Goal: Task Accomplishment & Management: Manage account settings

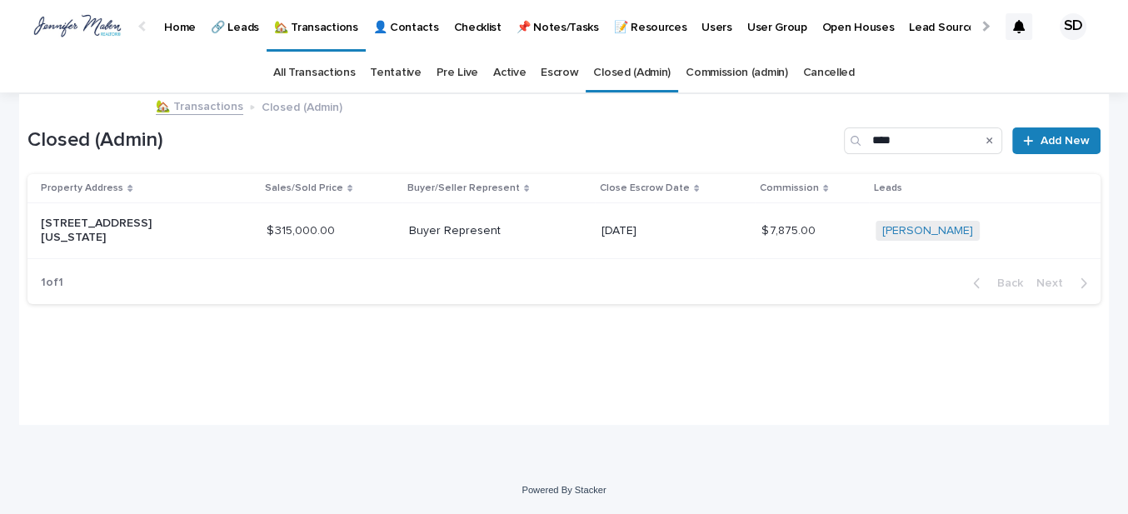
click at [203, 102] on link "🏡 Transactions" at bounding box center [199, 105] width 87 height 19
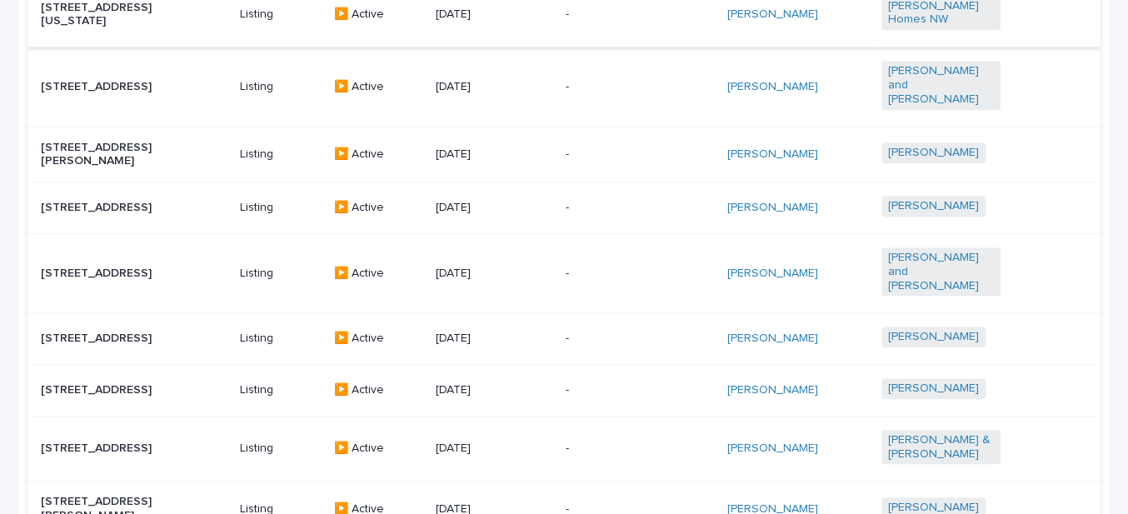
scroll to position [833, 0]
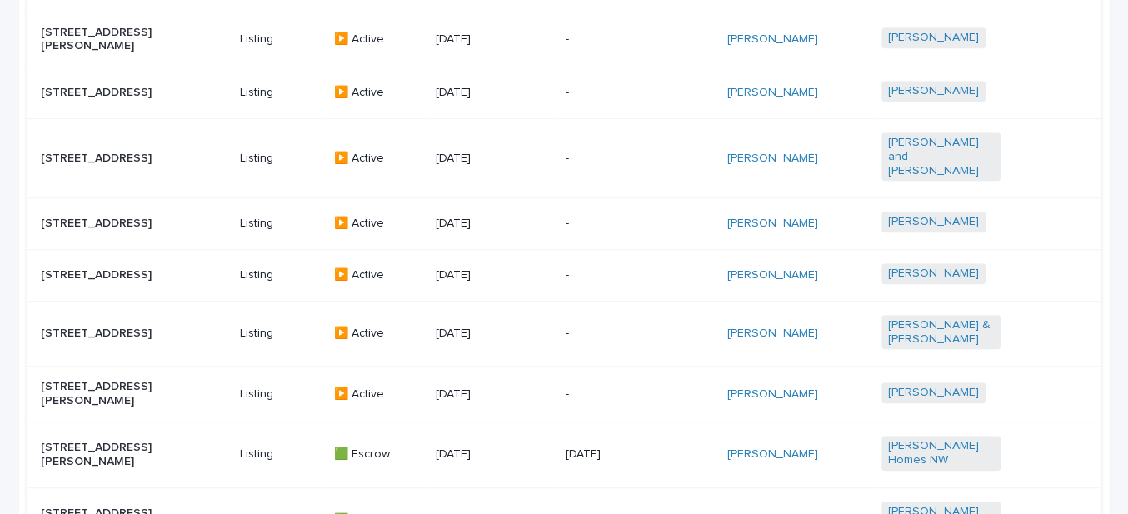
click at [111, 217] on p "[STREET_ADDRESS]" at bounding box center [100, 224] width 119 height 14
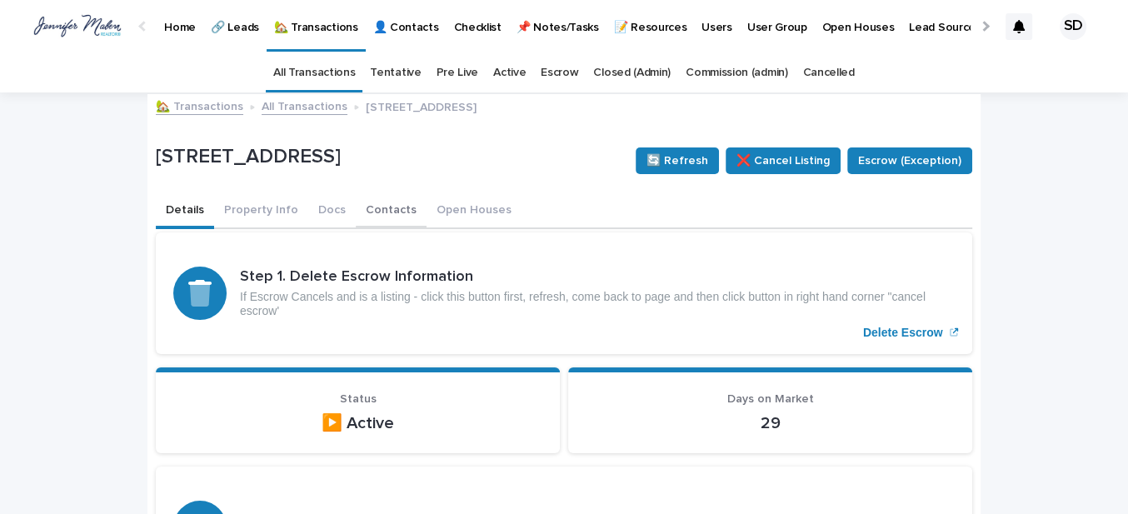
click at [370, 212] on button "Contacts" at bounding box center [391, 211] width 71 height 35
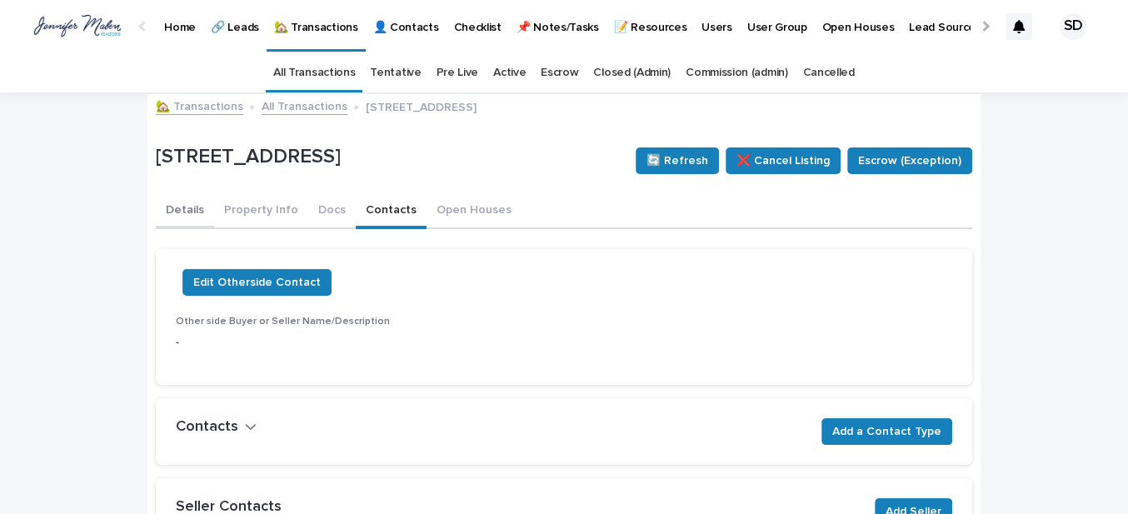
click at [177, 207] on button "Details" at bounding box center [185, 211] width 58 height 35
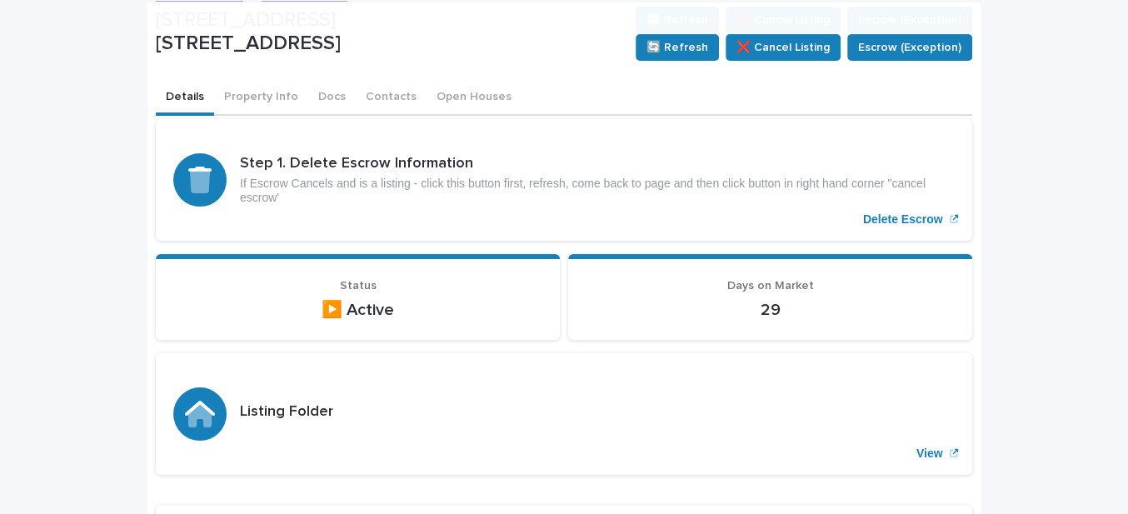
scroll to position [302, 0]
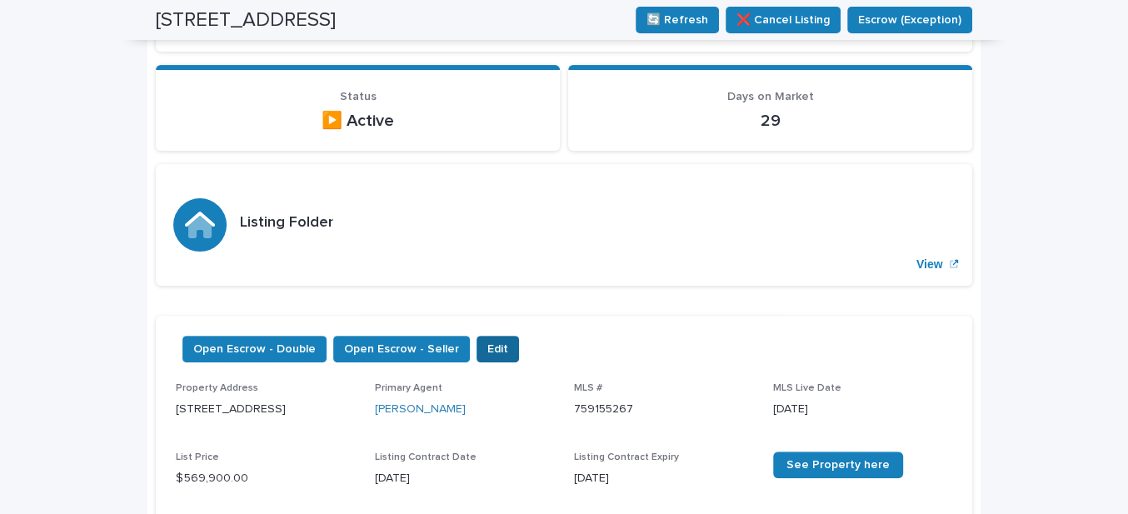
click at [487, 346] on span "Edit" at bounding box center [497, 349] width 21 height 17
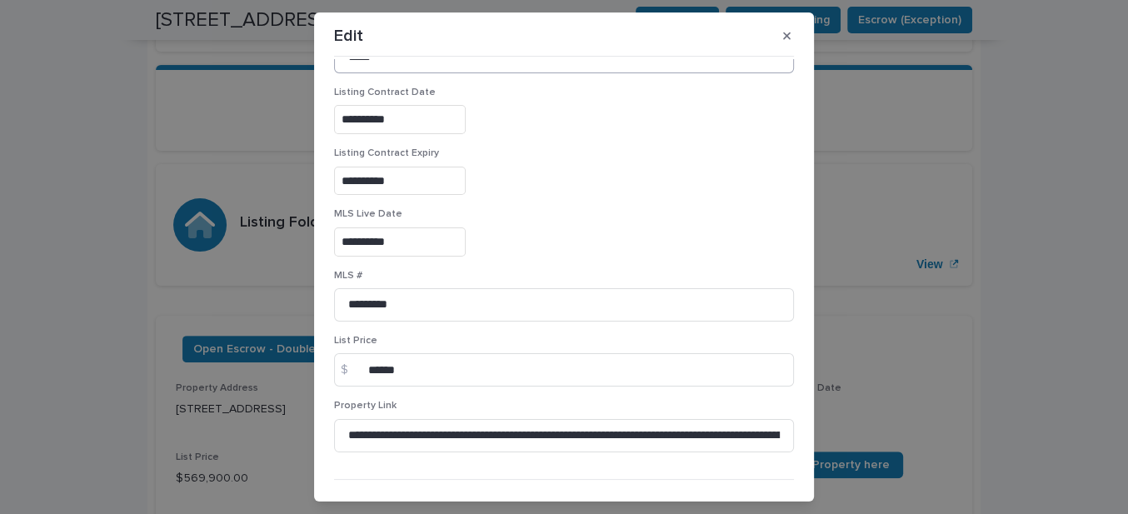
scroll to position [284, 0]
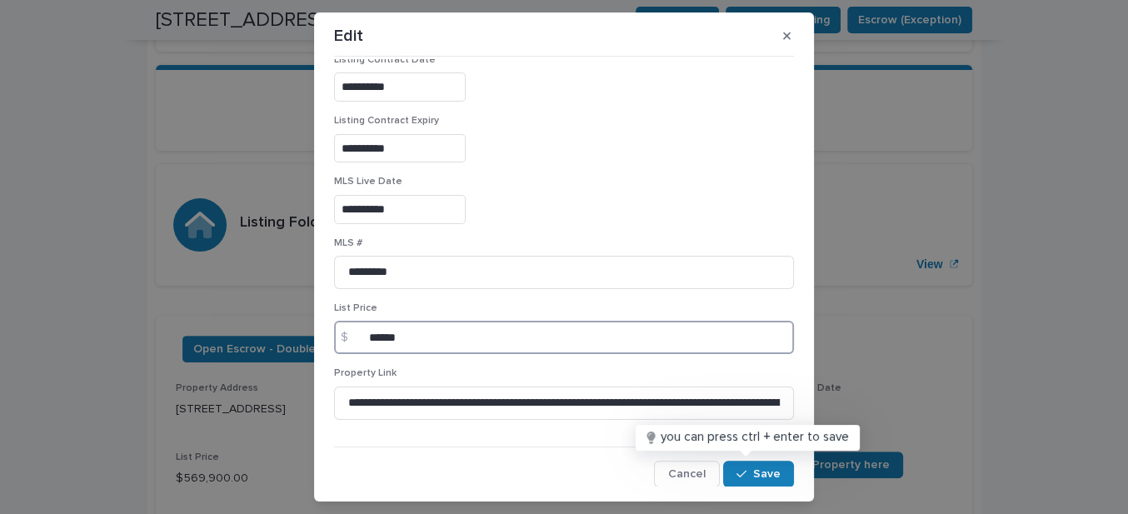
drag, startPoint x: 421, startPoint y: 337, endPoint x: 318, endPoint y: 336, distance: 102.5
click at [318, 336] on section "**********" at bounding box center [564, 256] width 500 height 488
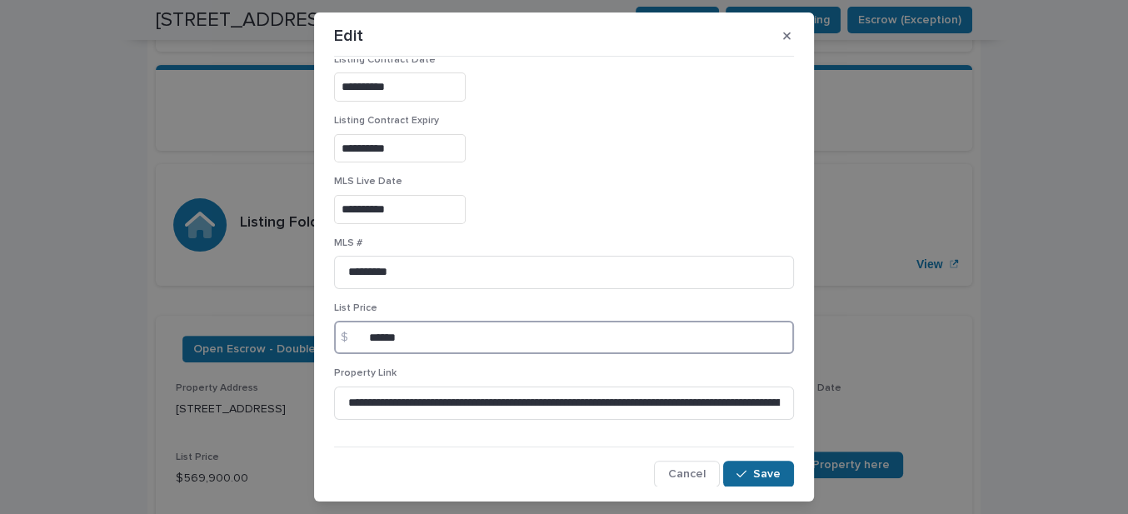
type input "******"
click at [753, 468] on span "Save" at bounding box center [766, 474] width 27 height 12
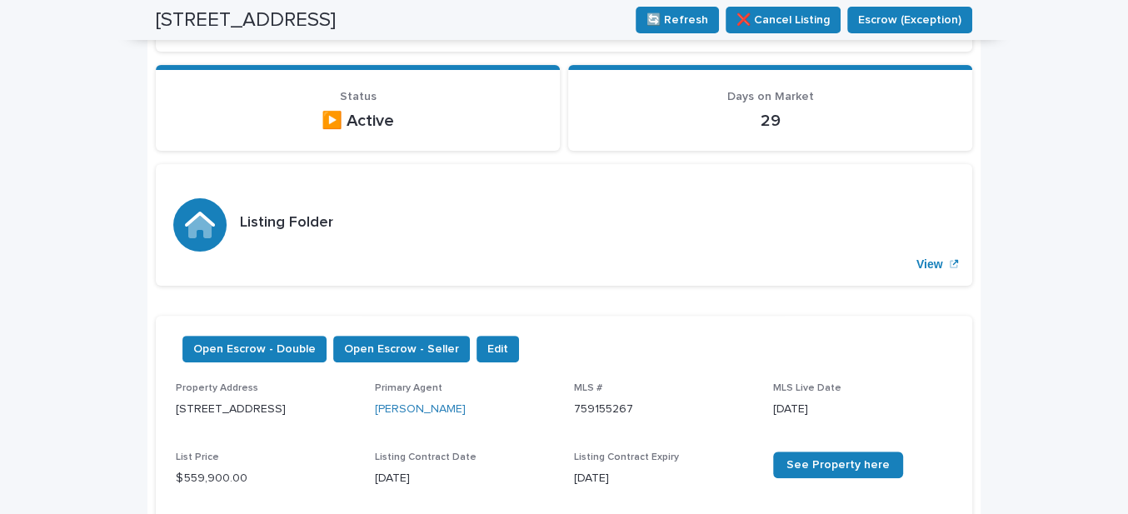
scroll to position [0, 0]
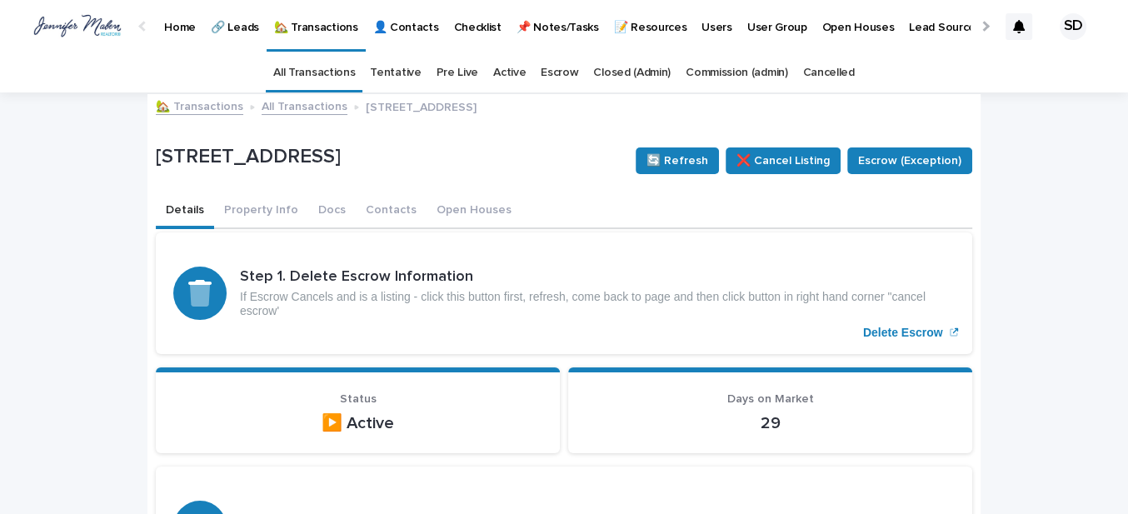
click at [192, 102] on link "🏡 Transactions" at bounding box center [199, 105] width 87 height 19
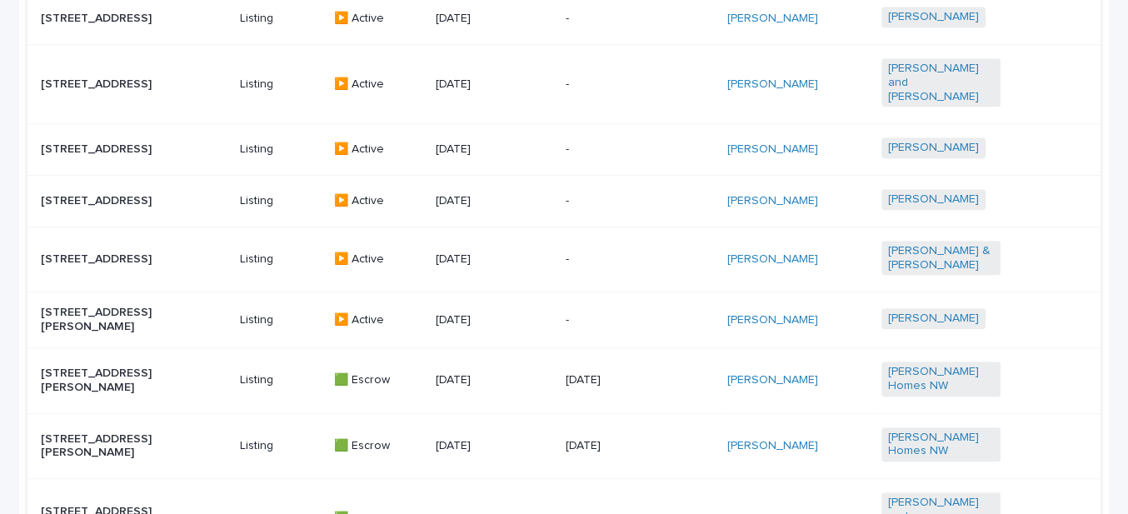
scroll to position [890, 0]
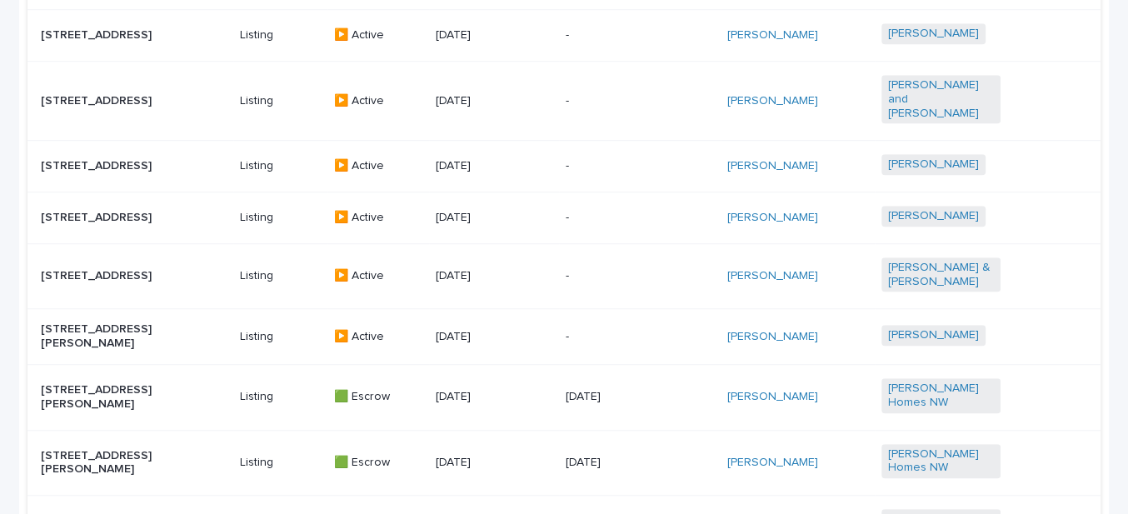
click at [89, 273] on p "[STREET_ADDRESS]" at bounding box center [100, 276] width 119 height 14
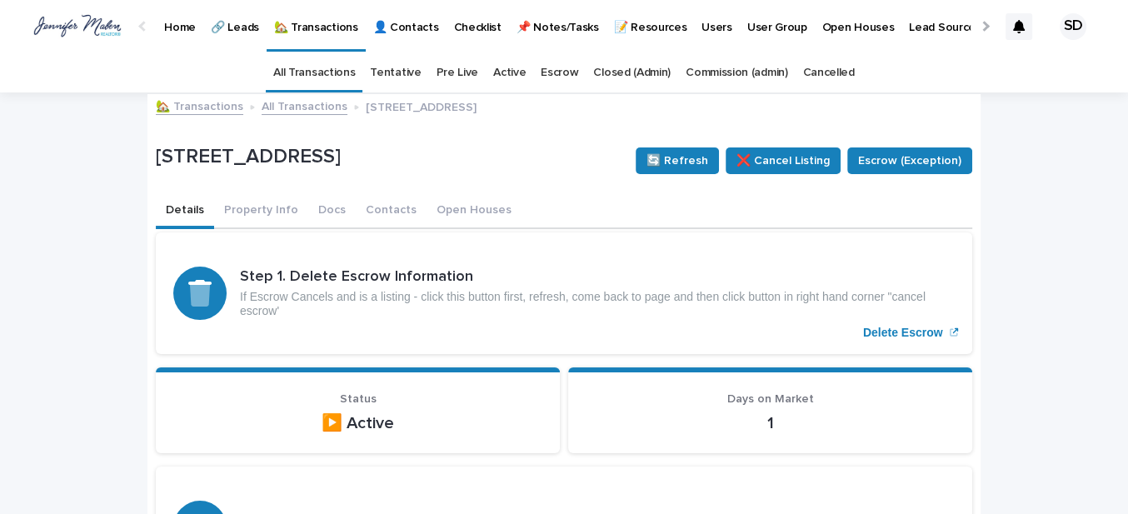
drag, startPoint x: 359, startPoint y: 209, endPoint x: 344, endPoint y: 230, distance: 25.7
click at [359, 208] on button "Contacts" at bounding box center [391, 211] width 71 height 35
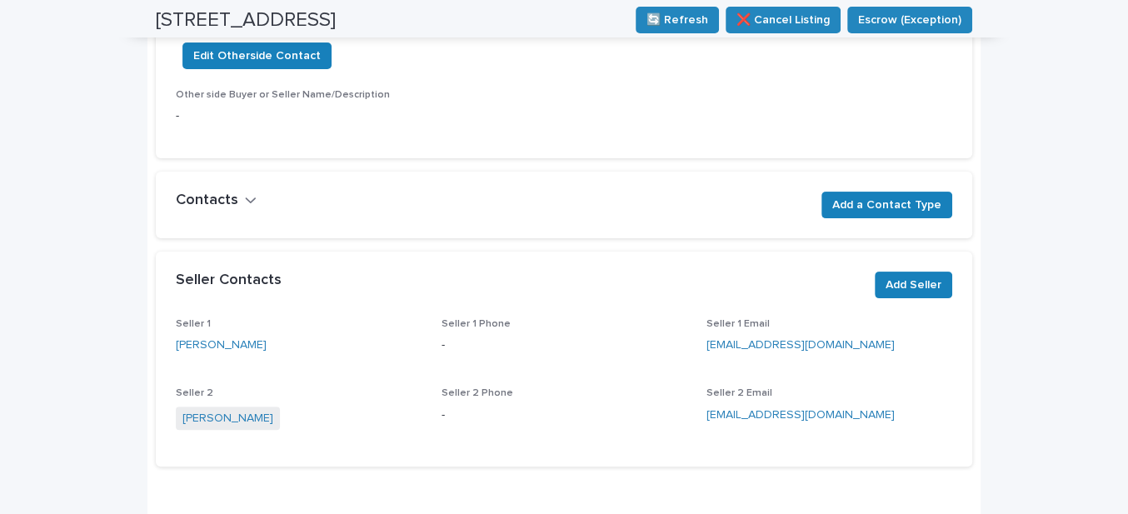
scroll to position [302, 0]
